Goal: Task Accomplishment & Management: Manage account settings

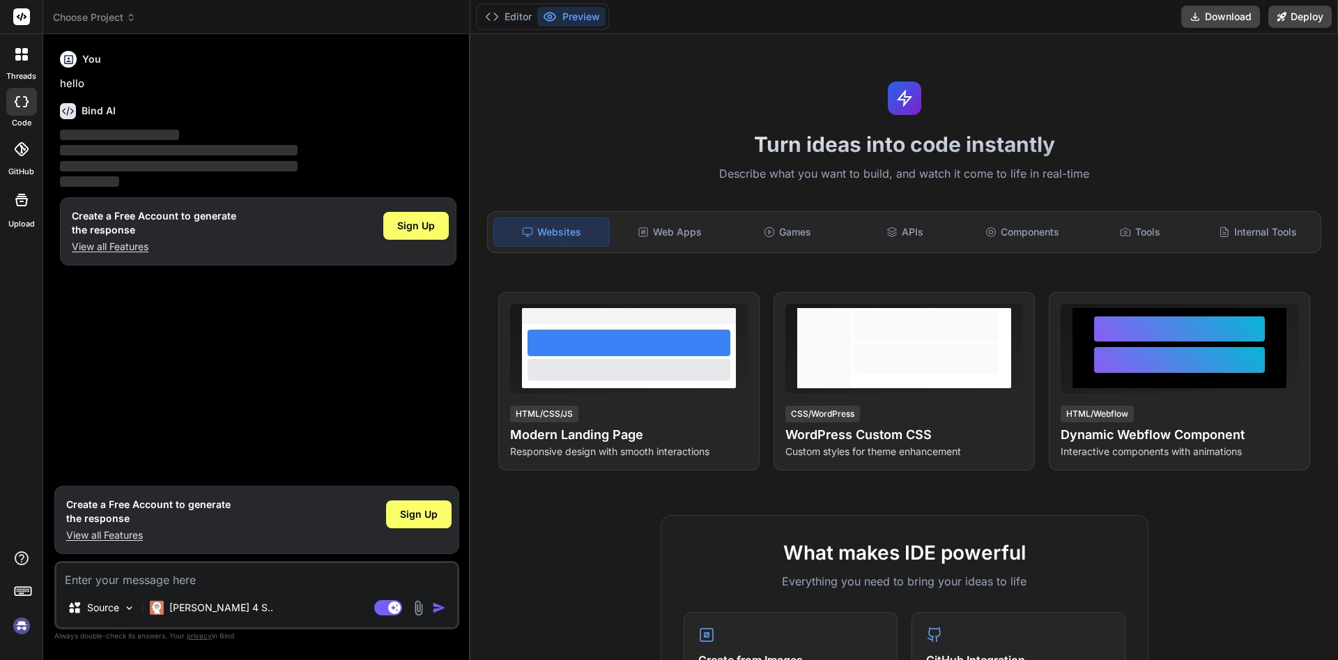
type textarea "x"
click at [411, 213] on div "Sign Up" at bounding box center [415, 226] width 65 height 28
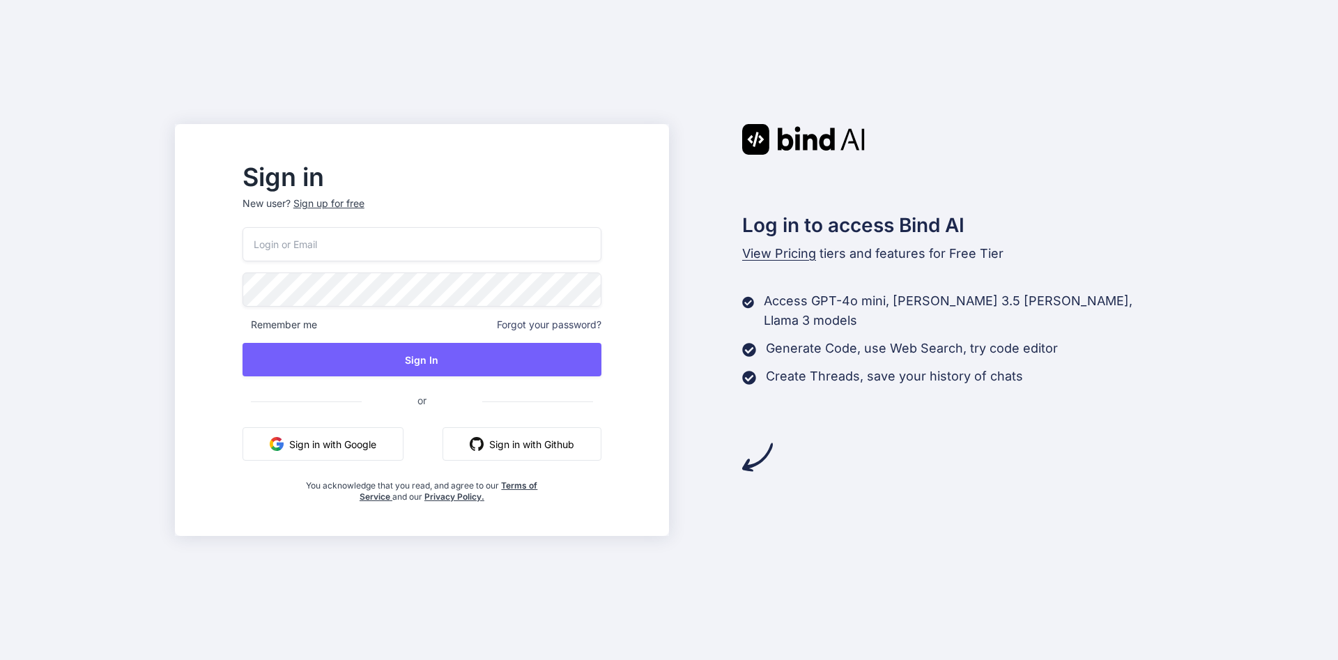
click at [367, 249] on input "email" at bounding box center [421, 244] width 359 height 34
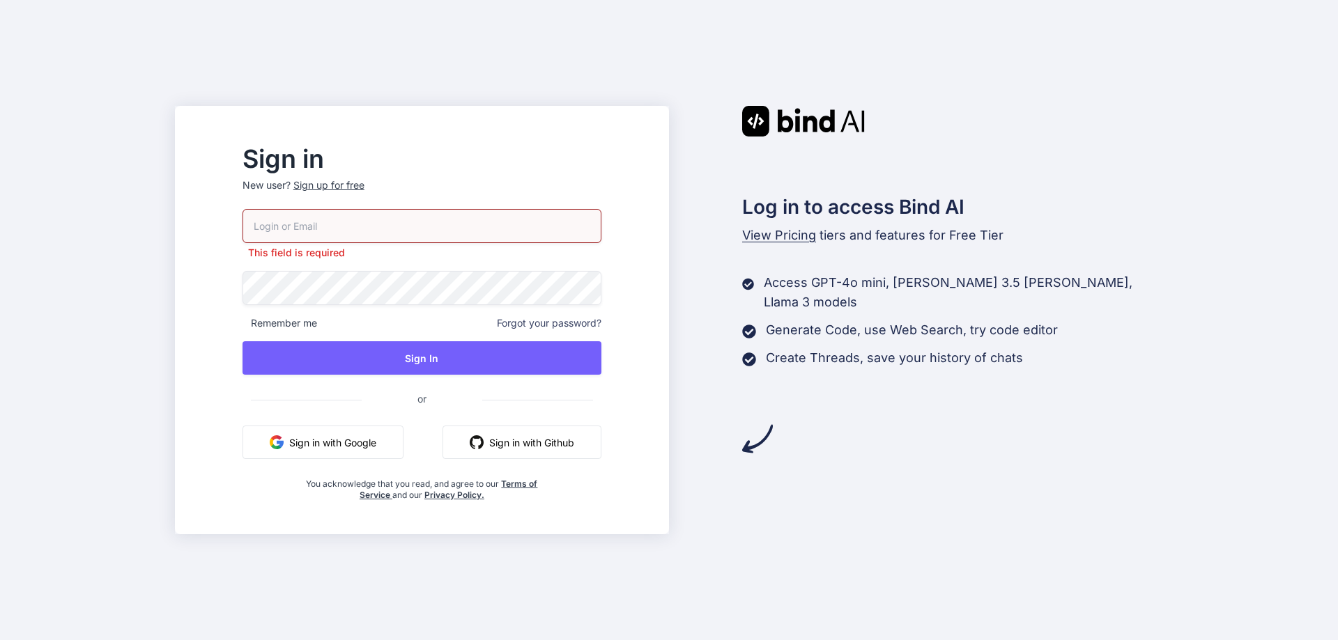
click at [396, 226] on input "email" at bounding box center [421, 226] width 359 height 34
paste input "[PERSON_NAME][EMAIL_ADDRESS][PERSON_NAME][DOMAIN_NAME]"
type input "[PERSON_NAME][EMAIL_ADDRESS][PERSON_NAME][DOMAIN_NAME]"
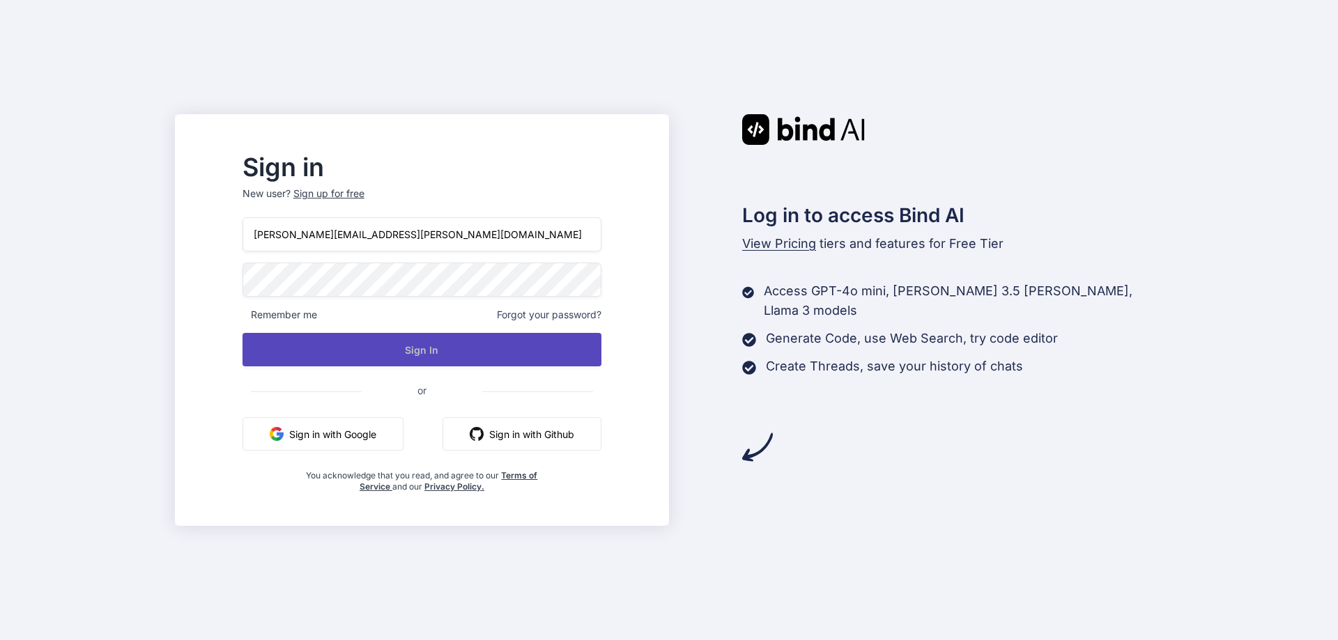
click at [468, 353] on button "Sign In" at bounding box center [421, 349] width 359 height 33
click at [470, 345] on button "Sign In" at bounding box center [421, 349] width 359 height 33
click at [487, 344] on button "Sign In" at bounding box center [421, 349] width 359 height 33
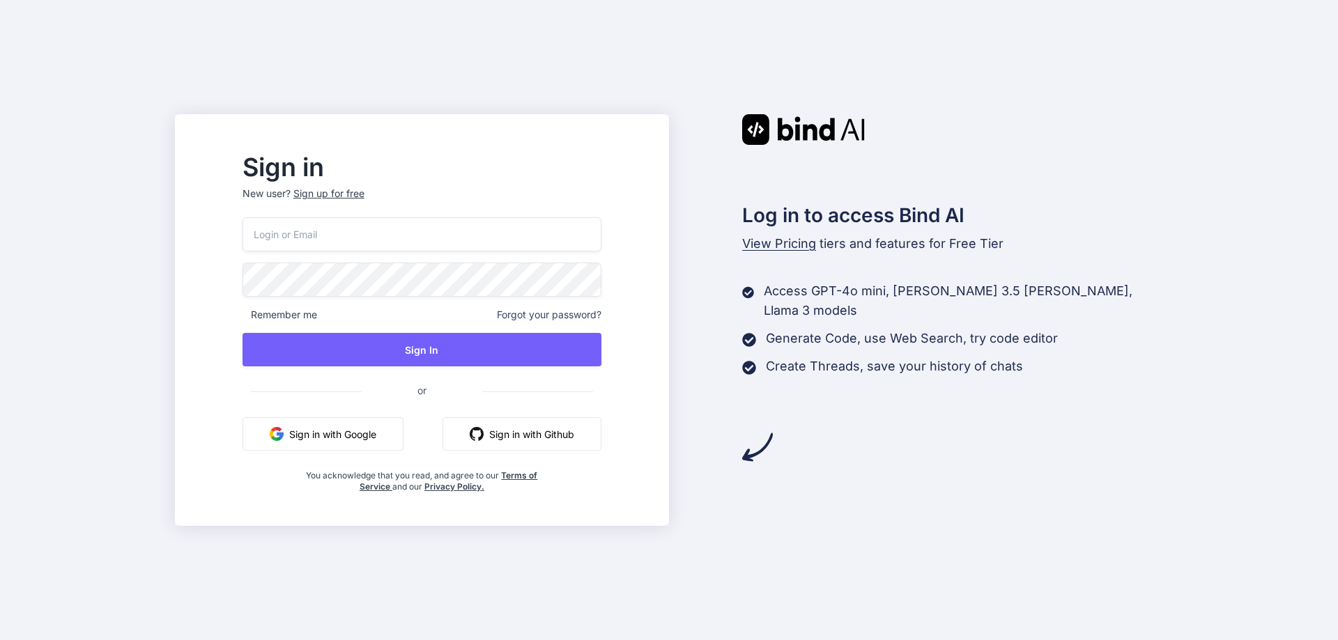
click at [447, 240] on input "email" at bounding box center [421, 234] width 359 height 34
type input "[PERSON_NAME][EMAIL_ADDRESS][PERSON_NAME][DOMAIN_NAME]"
